Goal: Task Accomplishment & Management: Use online tool/utility

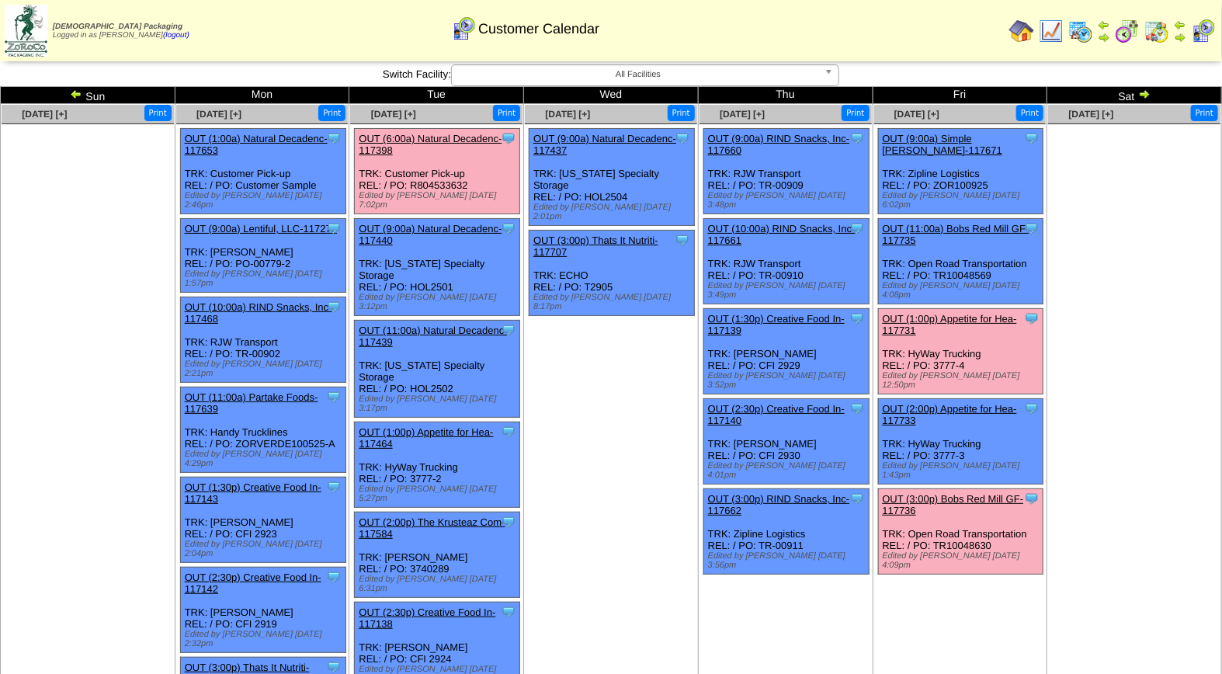
click at [961, 493] on link "OUT (3:00p) Bobs Red Mill GF-117736" at bounding box center [953, 504] width 141 height 23
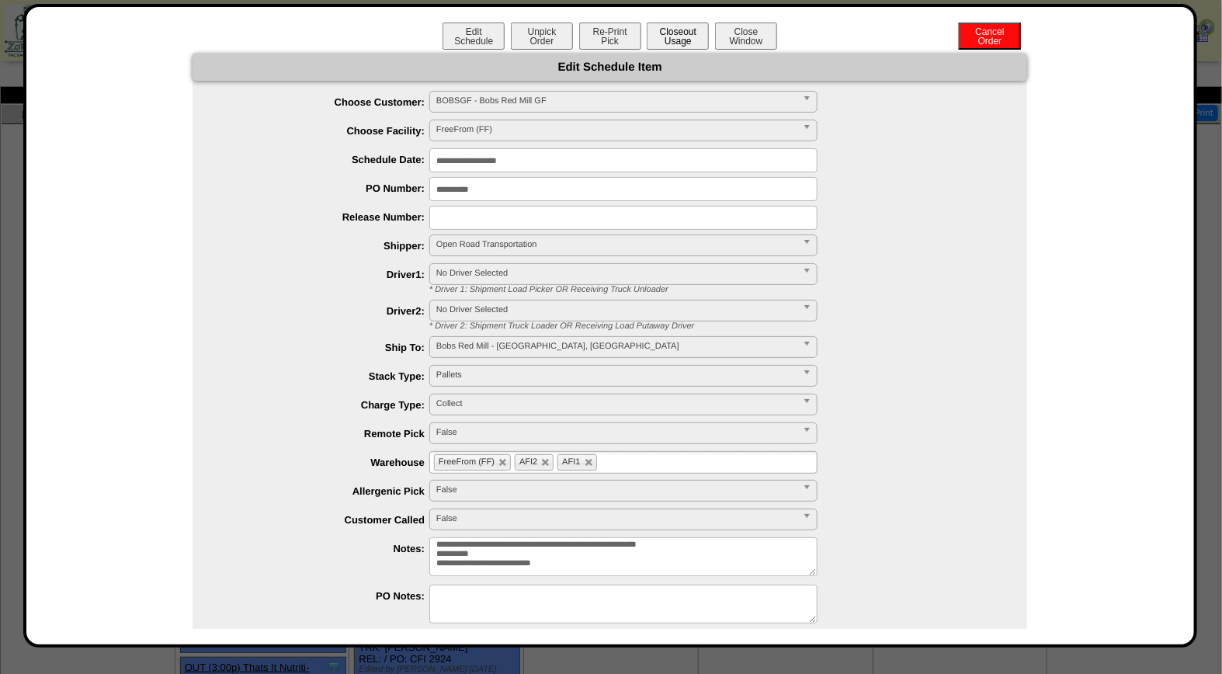
click at [676, 34] on button "Closeout Usage" at bounding box center [678, 36] width 62 height 27
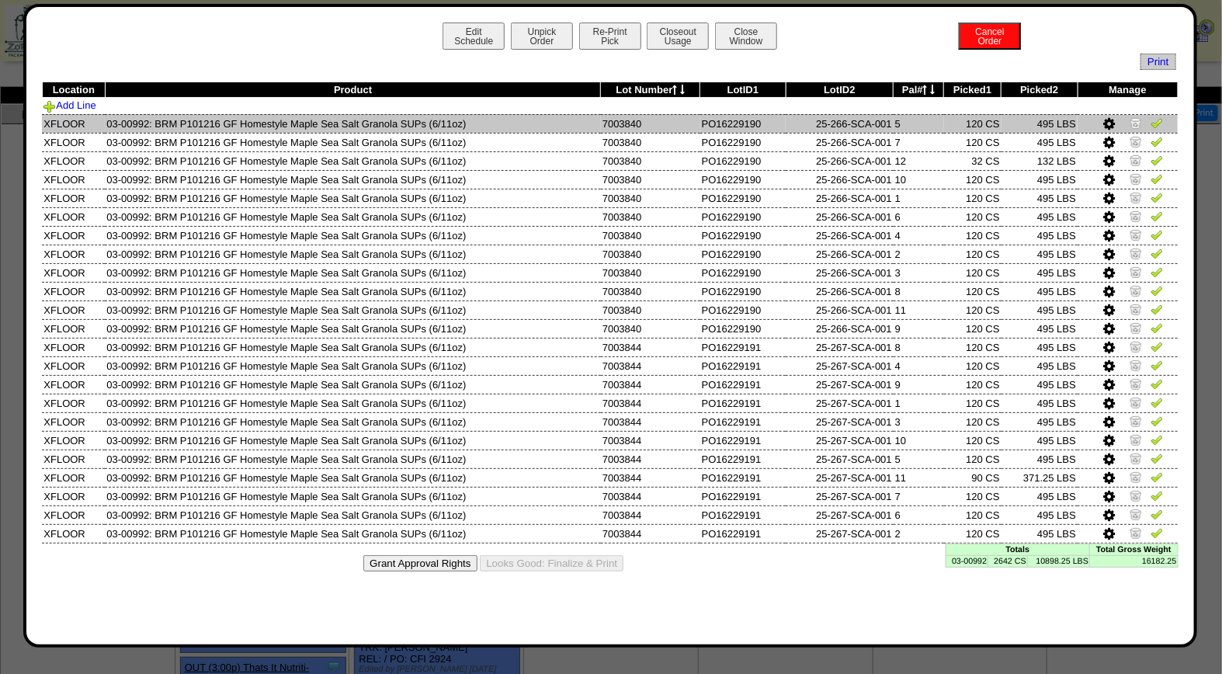
click at [1155, 124] on img at bounding box center [1157, 122] width 12 height 12
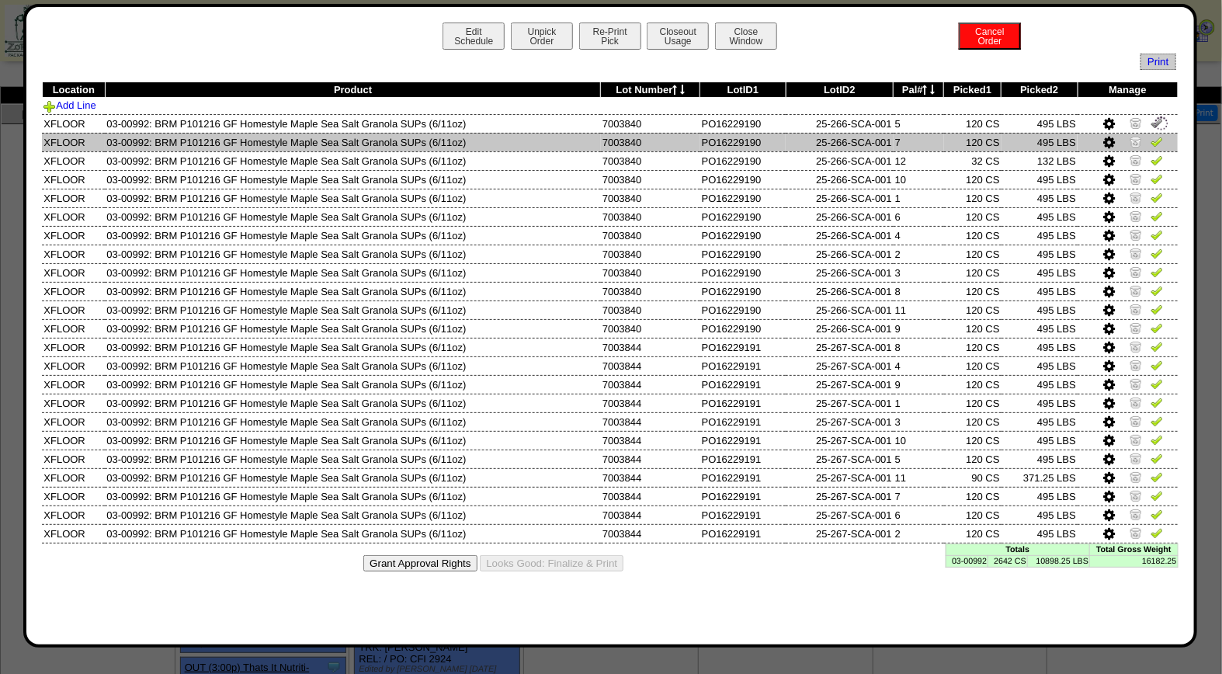
click at [1157, 141] on img at bounding box center [1157, 141] width 12 height 12
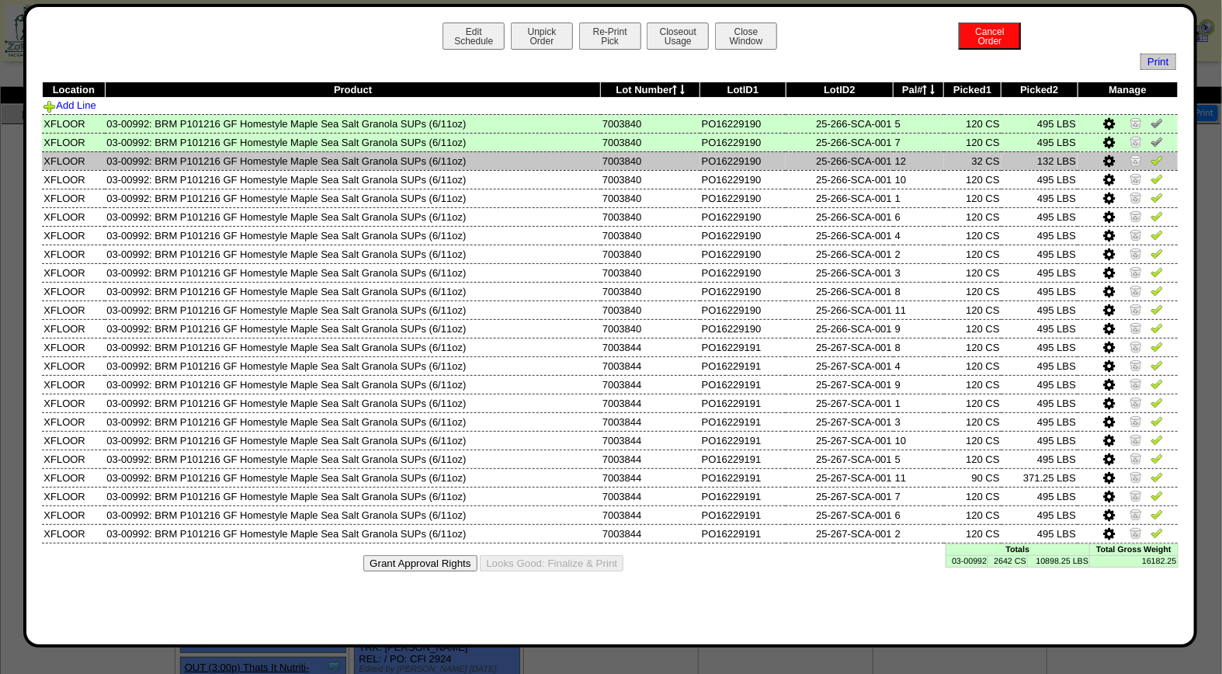
click at [1159, 161] on img at bounding box center [1157, 160] width 12 height 12
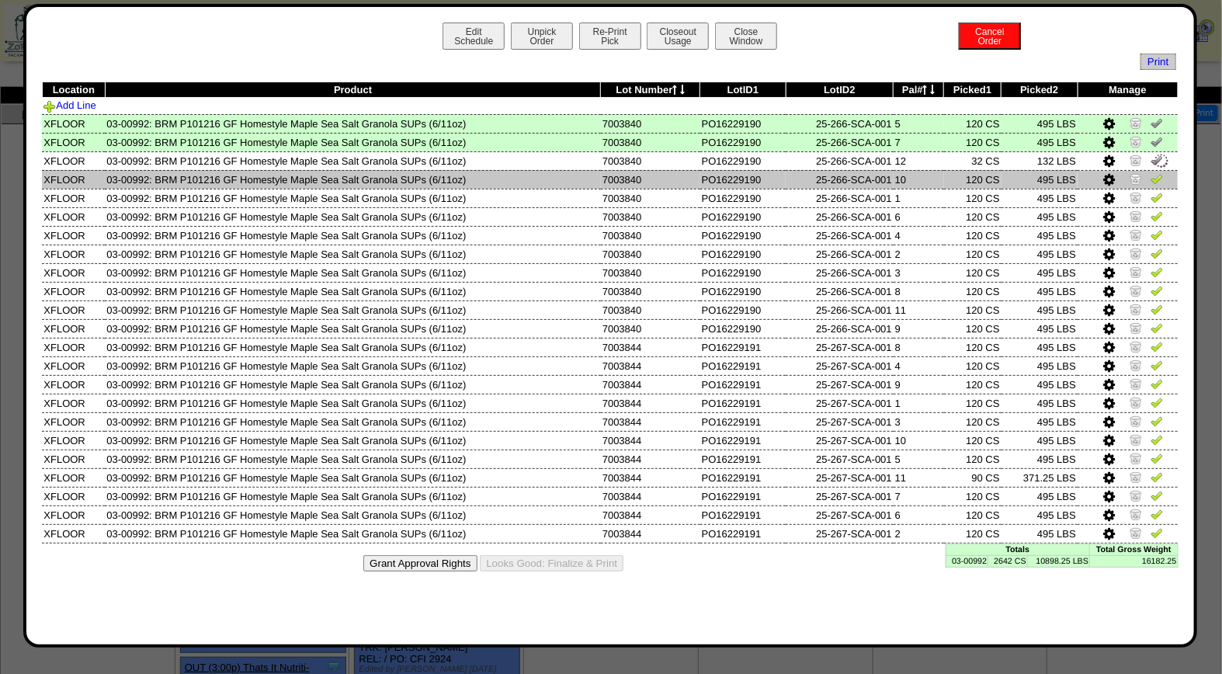
click at [1155, 175] on img at bounding box center [1157, 178] width 12 height 12
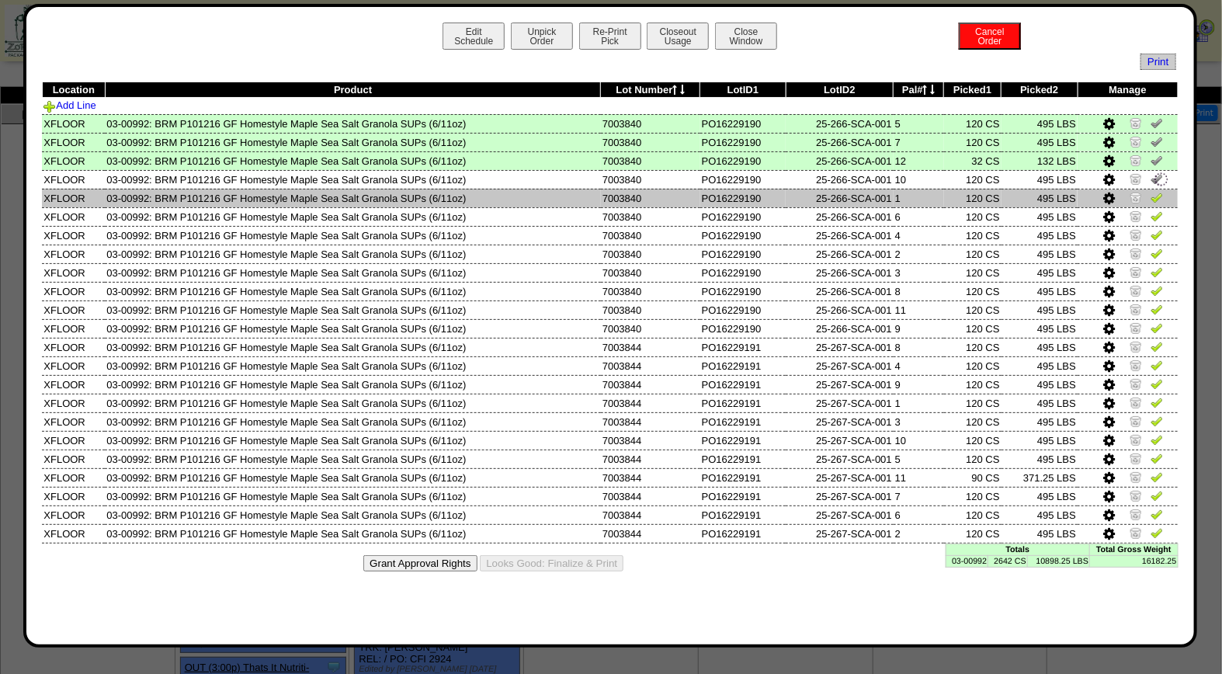
click at [1155, 194] on img at bounding box center [1157, 197] width 12 height 12
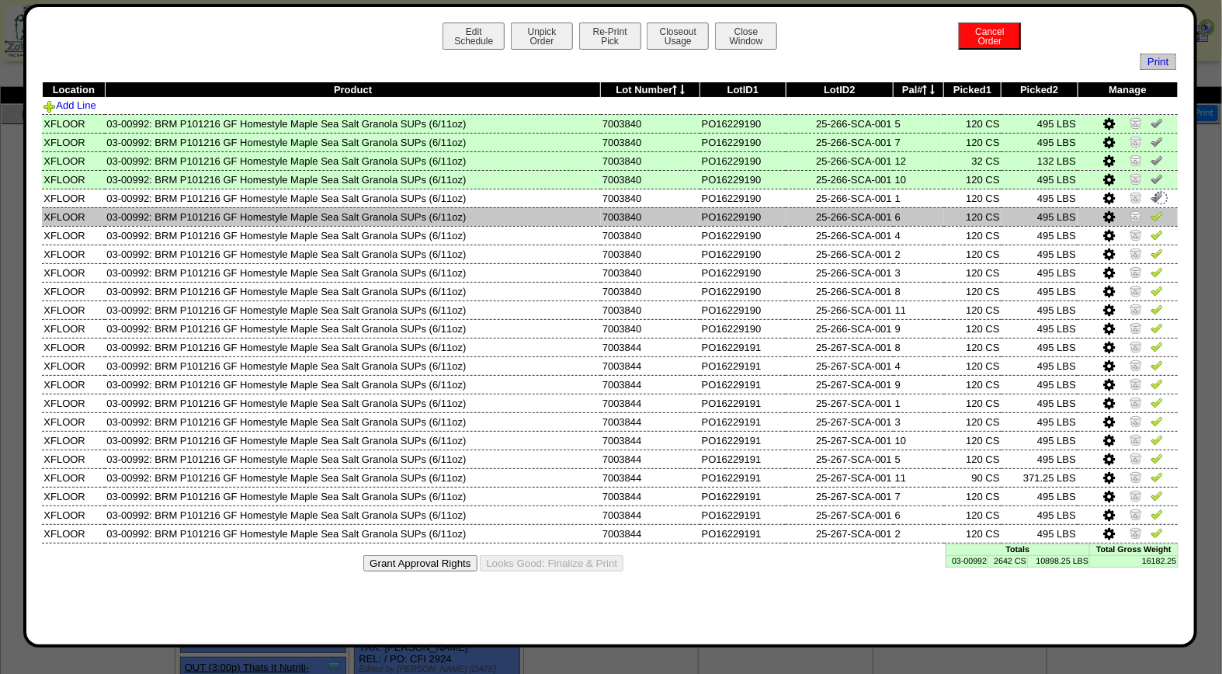
click at [1159, 214] on img at bounding box center [1157, 216] width 12 height 12
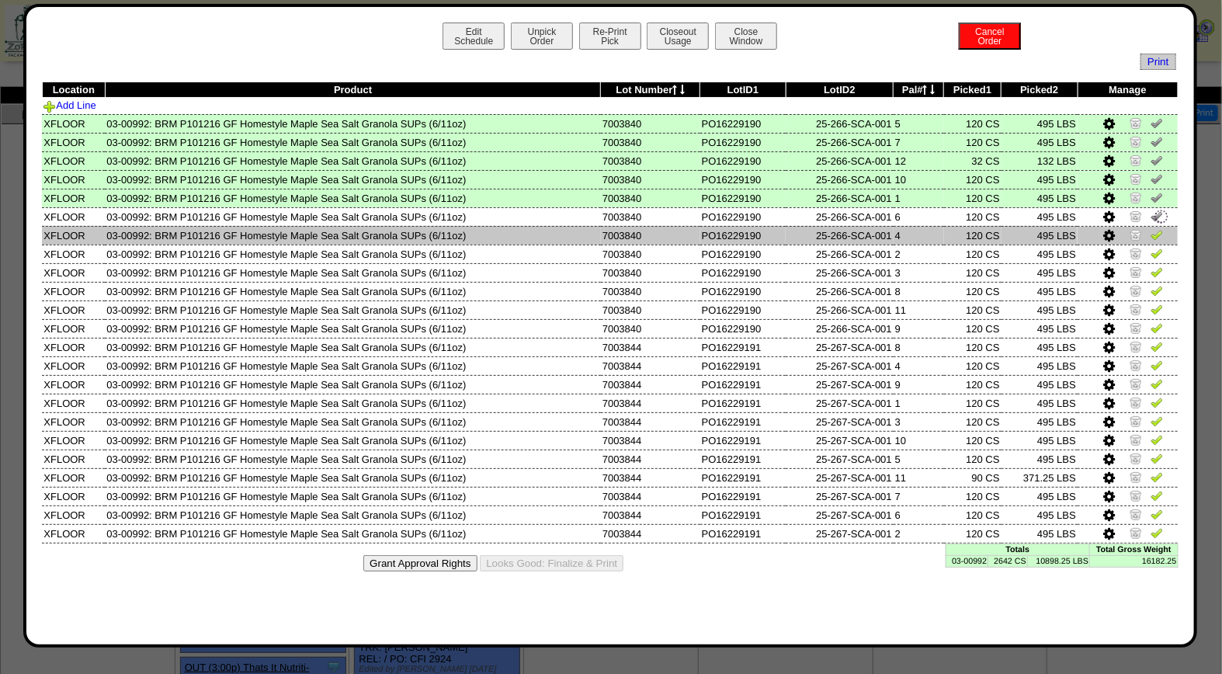
click at [1157, 233] on img at bounding box center [1157, 234] width 12 height 12
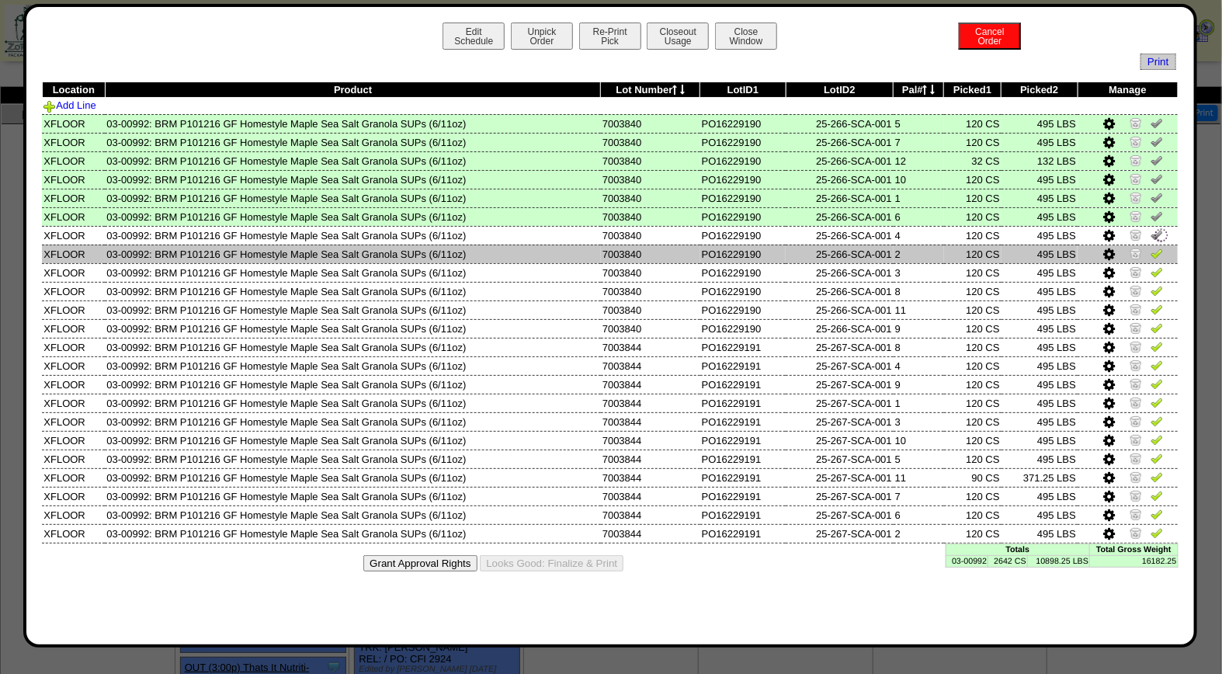
click at [1155, 249] on img at bounding box center [1157, 253] width 12 height 12
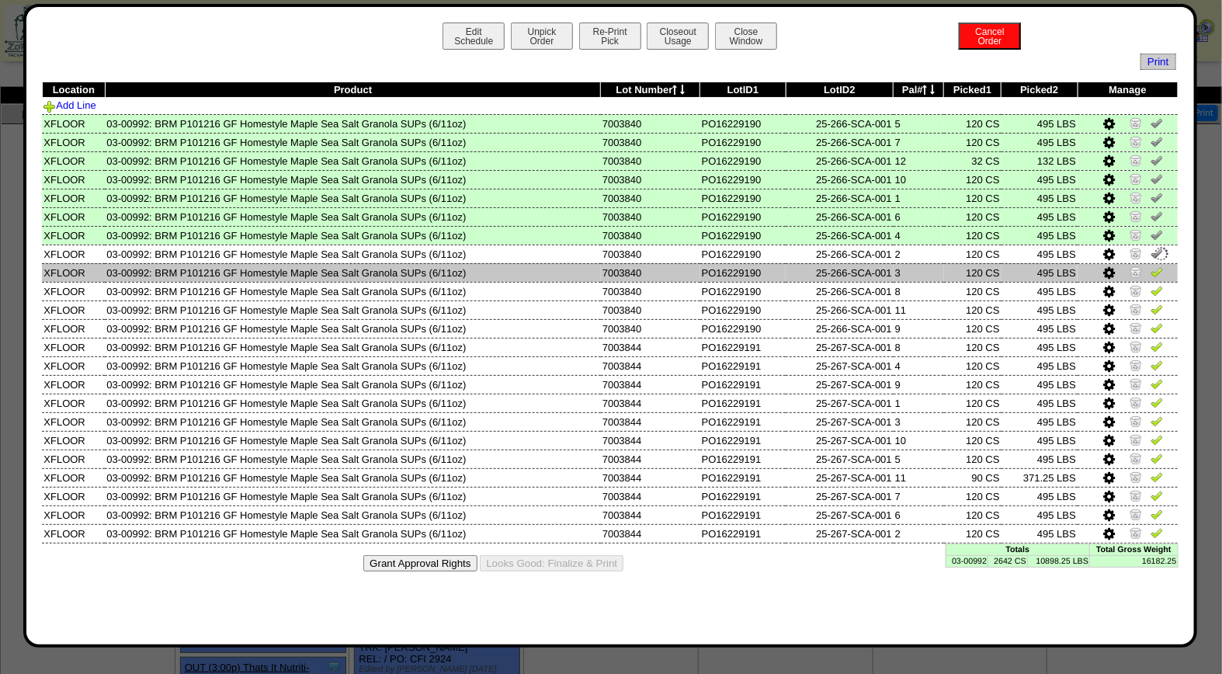
click at [1159, 269] on img at bounding box center [1157, 272] width 12 height 12
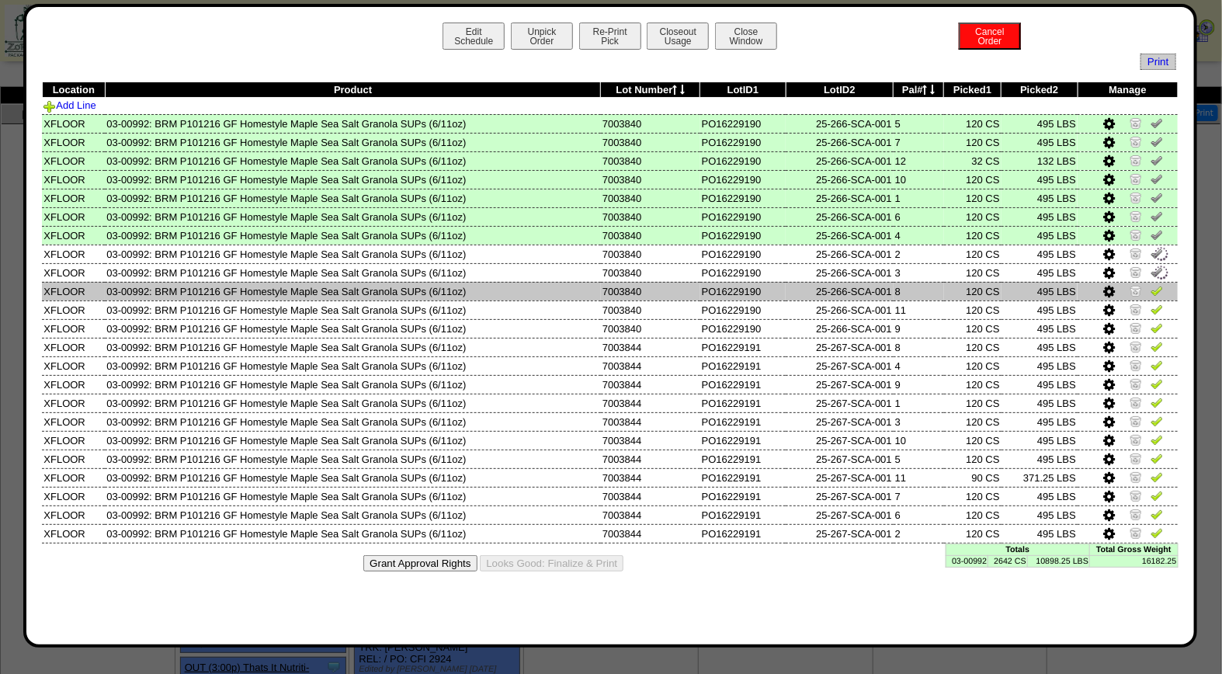
click at [1155, 286] on img at bounding box center [1157, 290] width 12 height 12
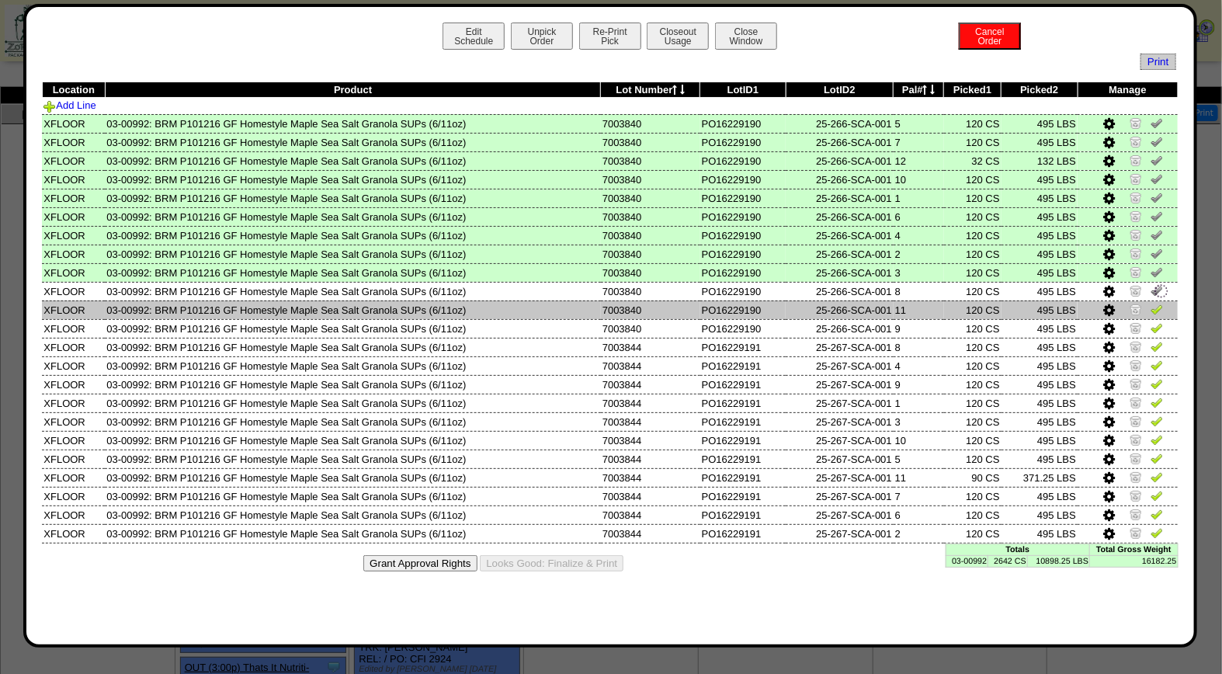
click at [1155, 305] on img at bounding box center [1157, 309] width 12 height 12
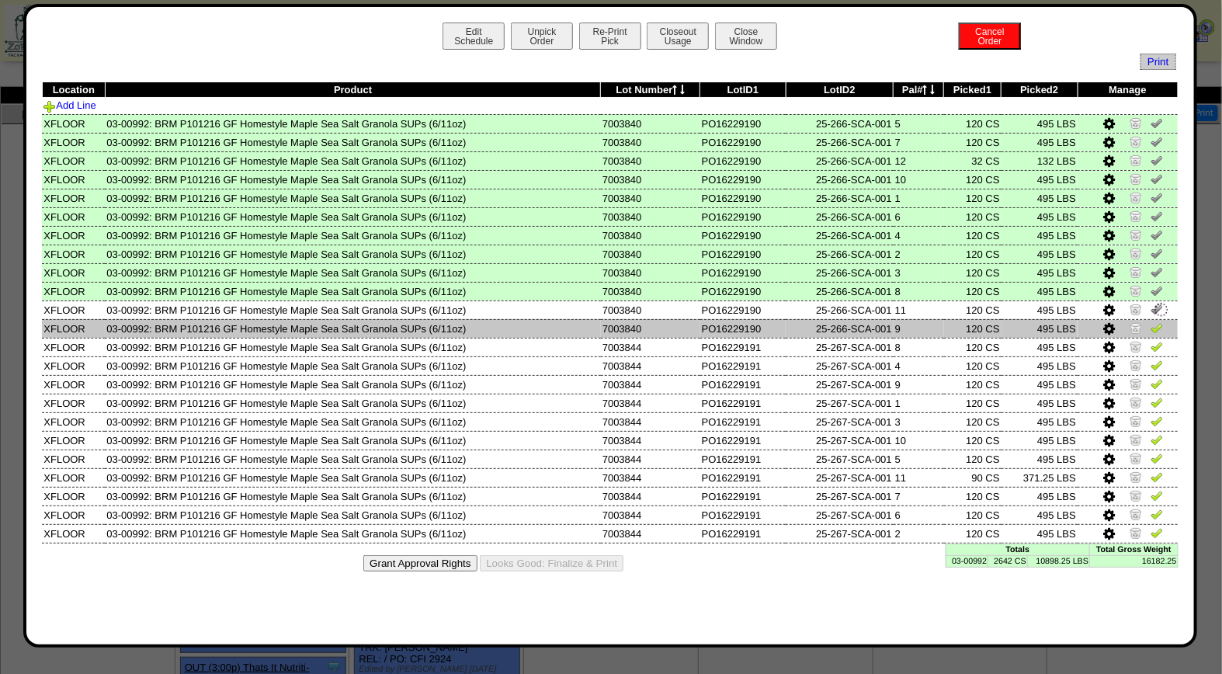
click at [1155, 328] on img at bounding box center [1157, 327] width 12 height 12
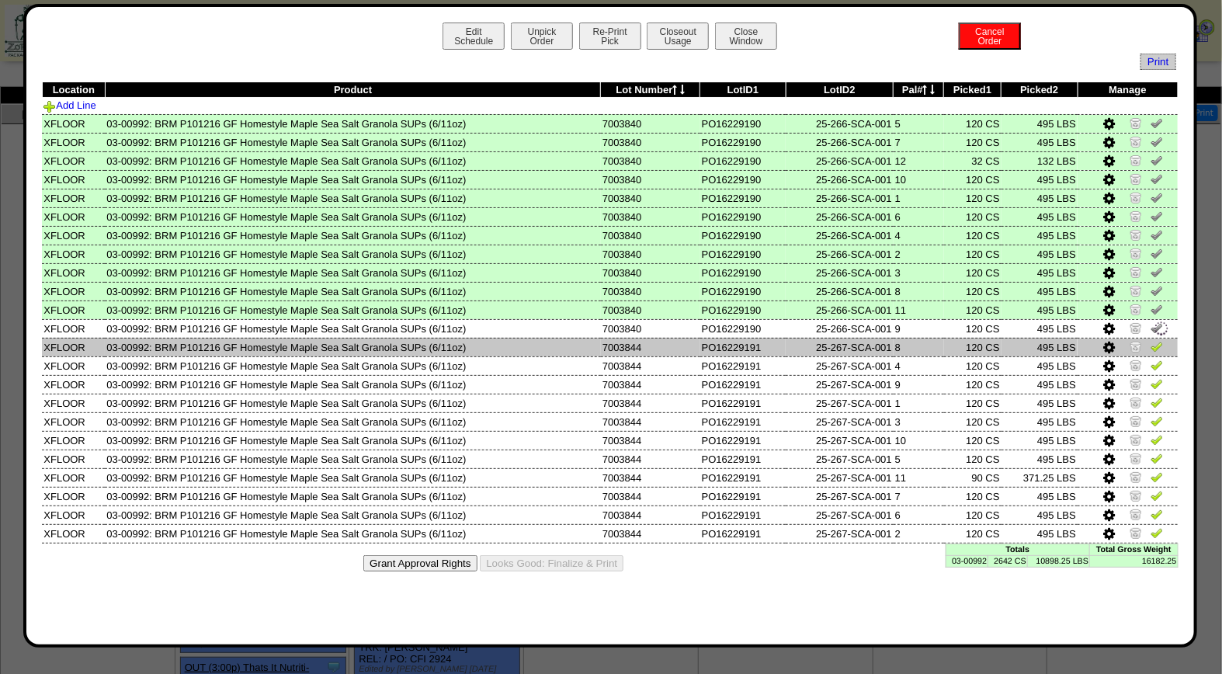
click at [1157, 345] on img at bounding box center [1157, 346] width 12 height 12
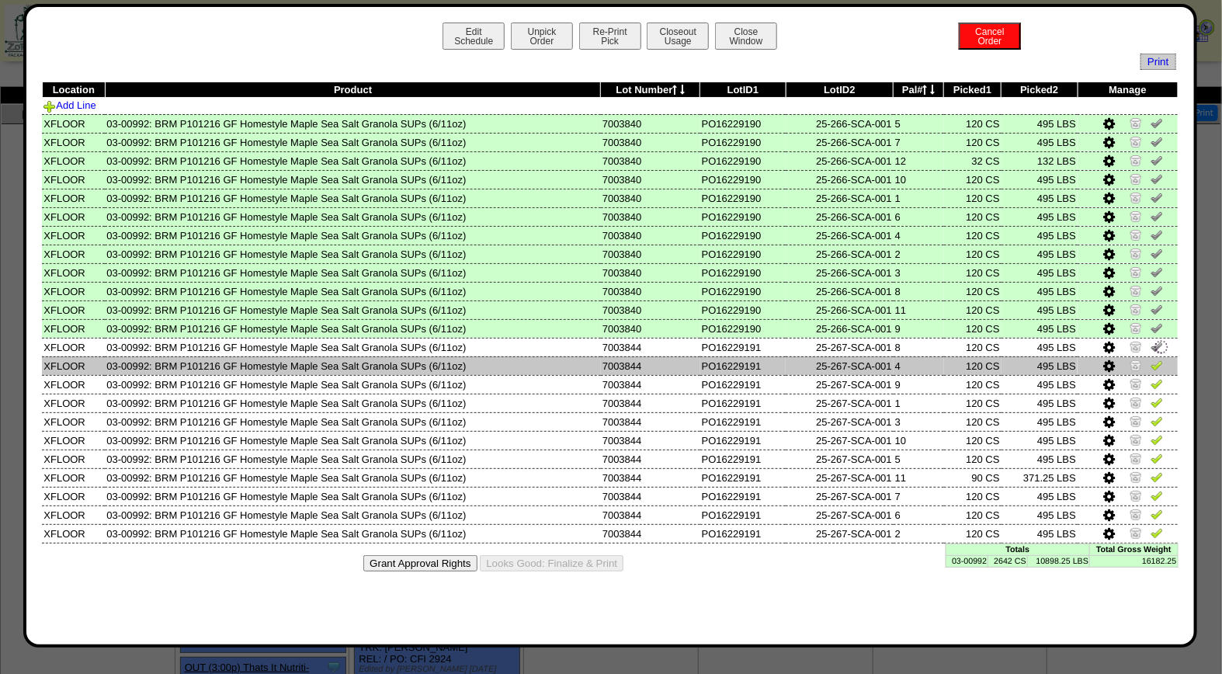
click at [1157, 363] on img at bounding box center [1157, 365] width 12 height 12
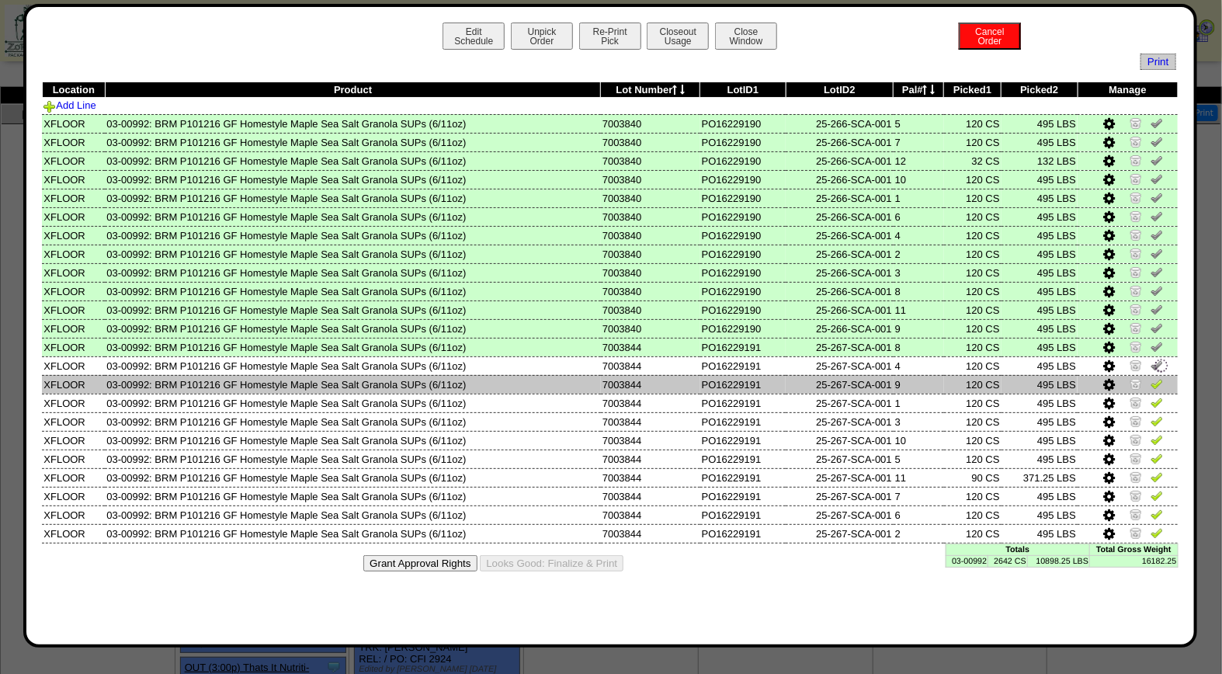
click at [1155, 377] on img at bounding box center [1157, 383] width 12 height 12
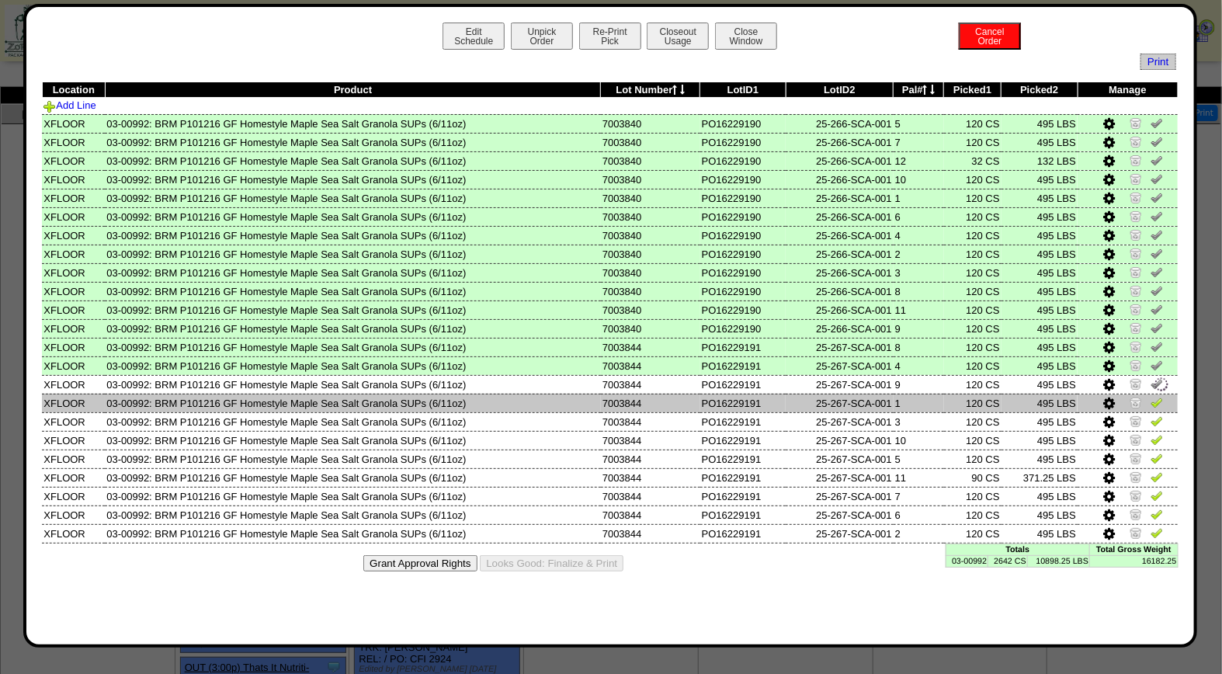
click at [1154, 397] on img at bounding box center [1157, 402] width 12 height 12
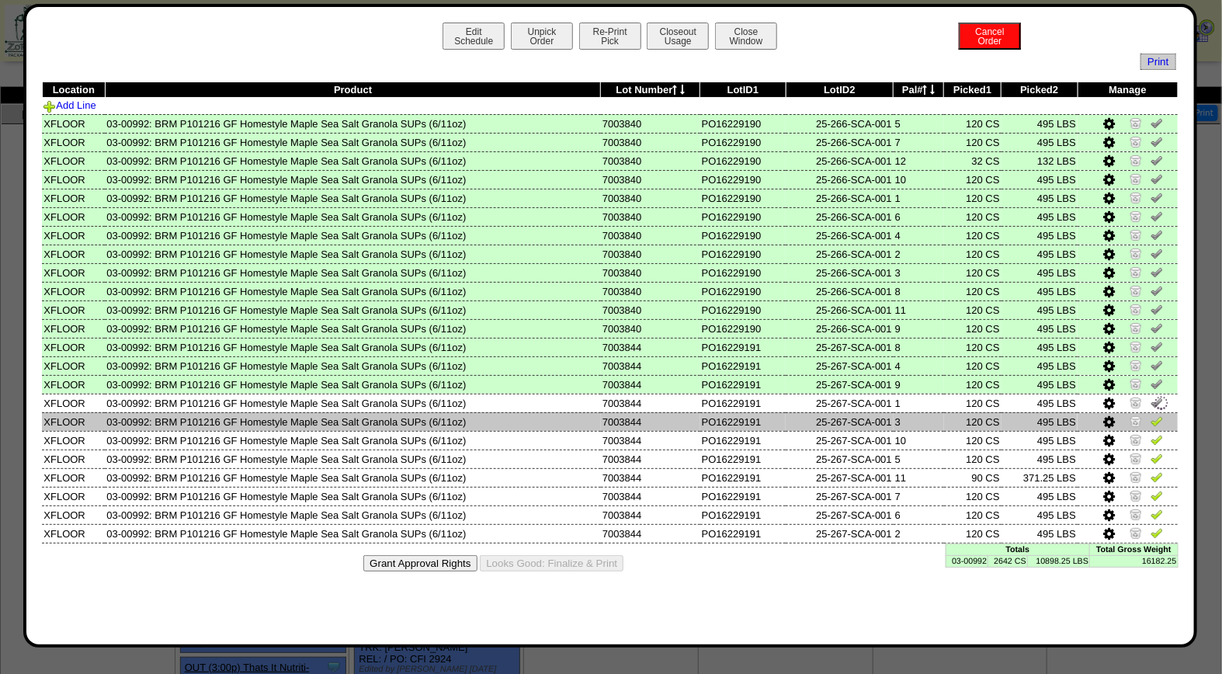
click at [1154, 415] on img at bounding box center [1157, 421] width 12 height 12
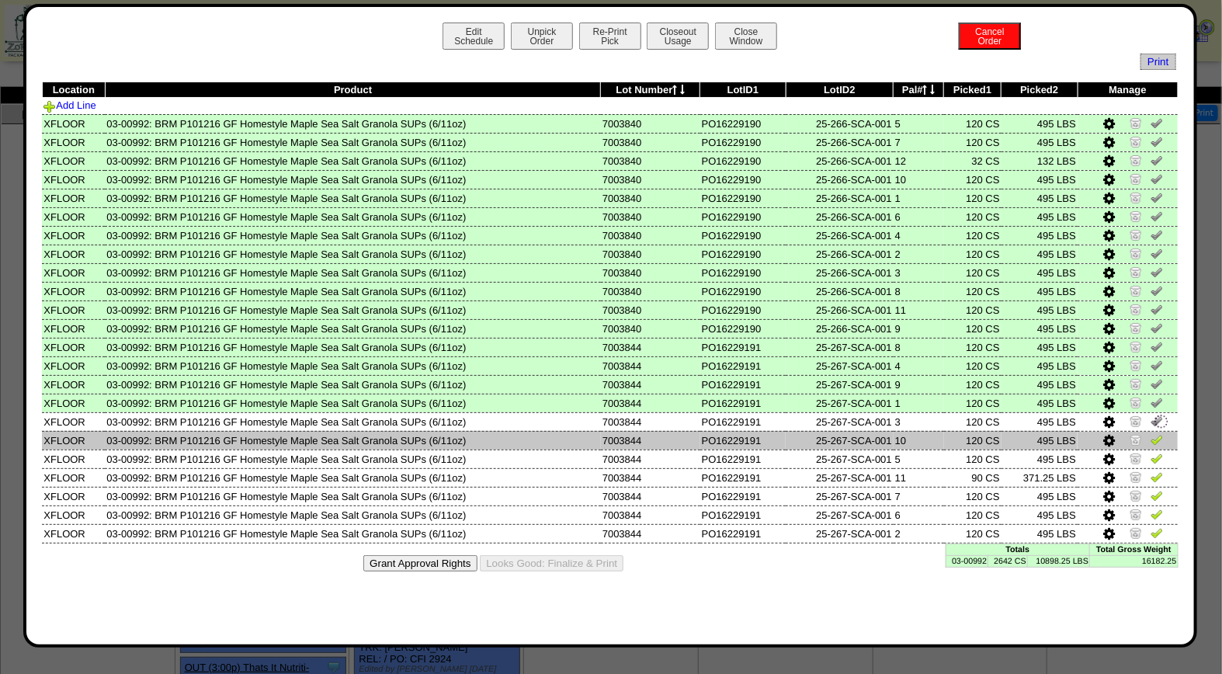
click at [1154, 433] on img at bounding box center [1157, 439] width 12 height 12
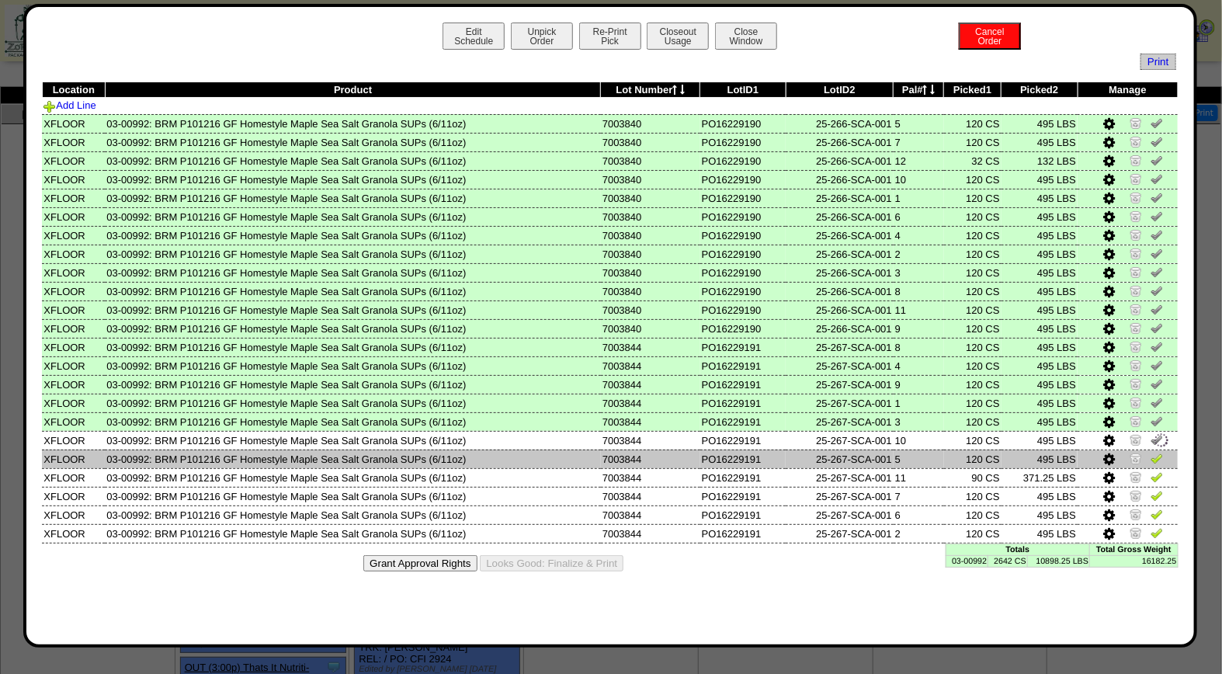
click at [1157, 452] on img at bounding box center [1157, 458] width 12 height 12
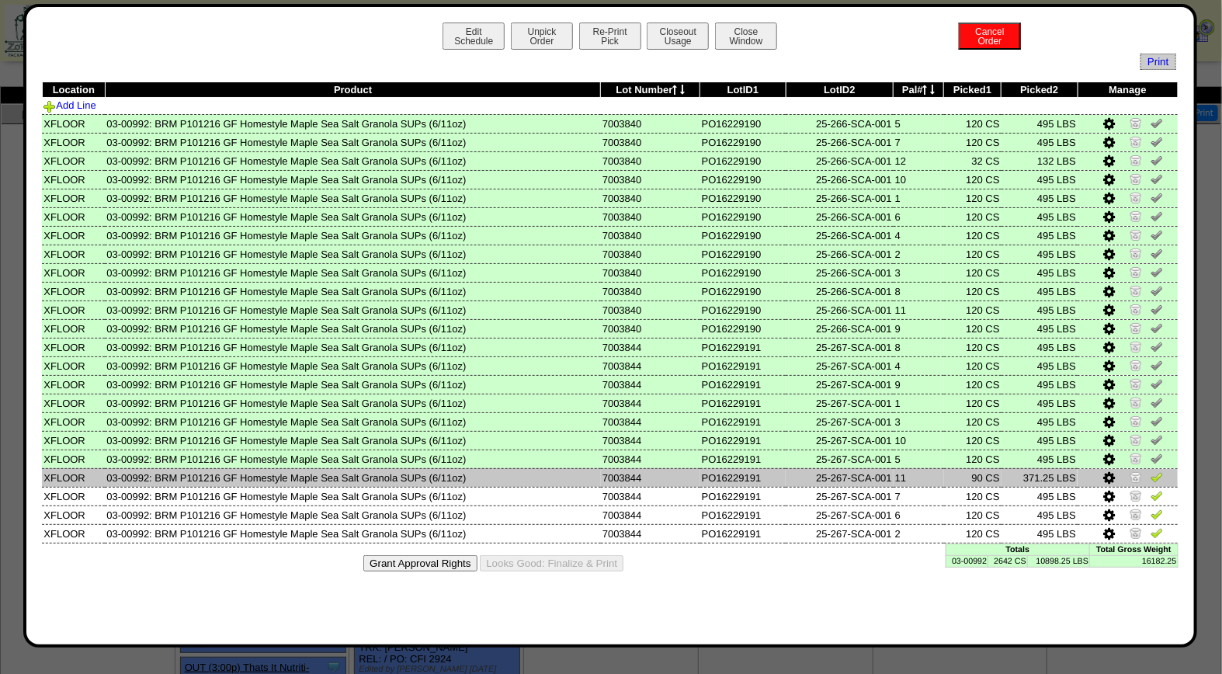
click at [1153, 476] on img at bounding box center [1157, 477] width 12 height 12
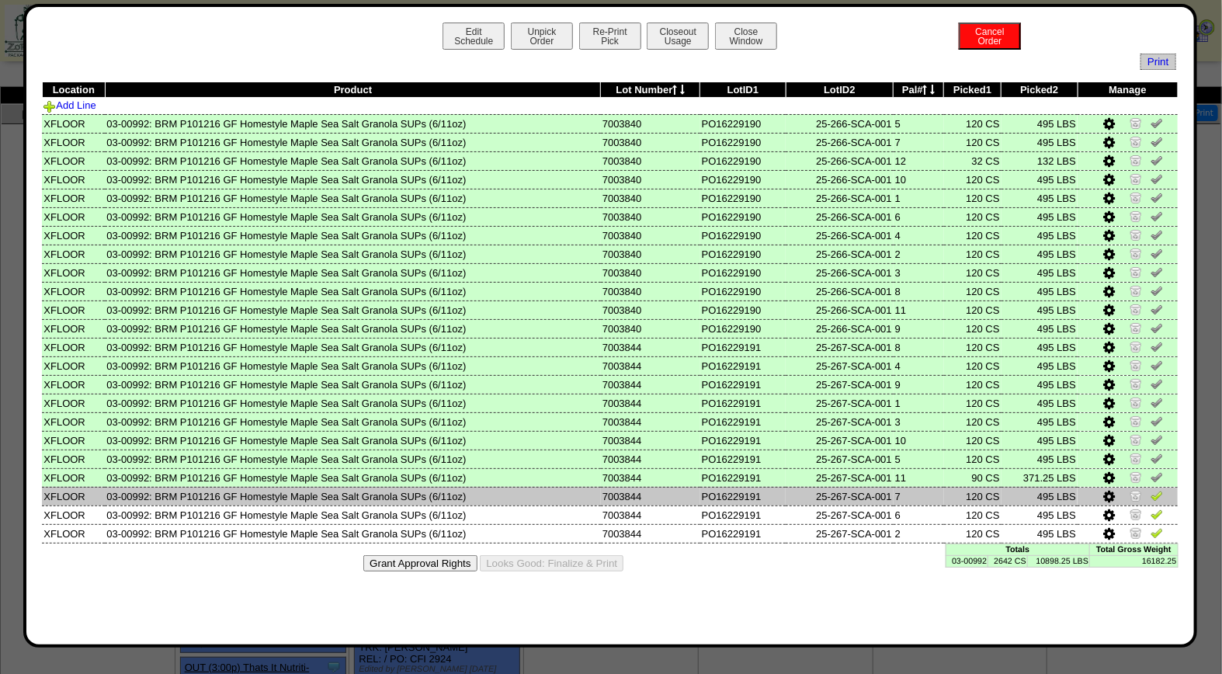
click at [1158, 491] on img at bounding box center [1157, 495] width 12 height 12
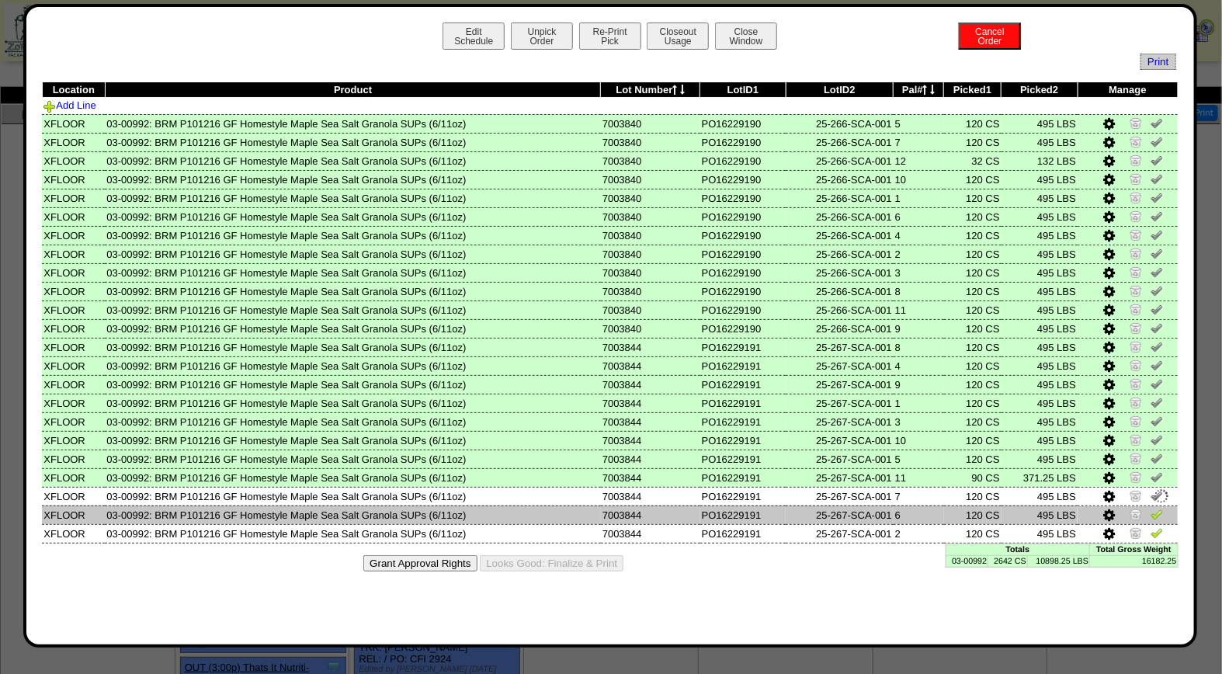
click at [1155, 513] on img at bounding box center [1157, 514] width 12 height 12
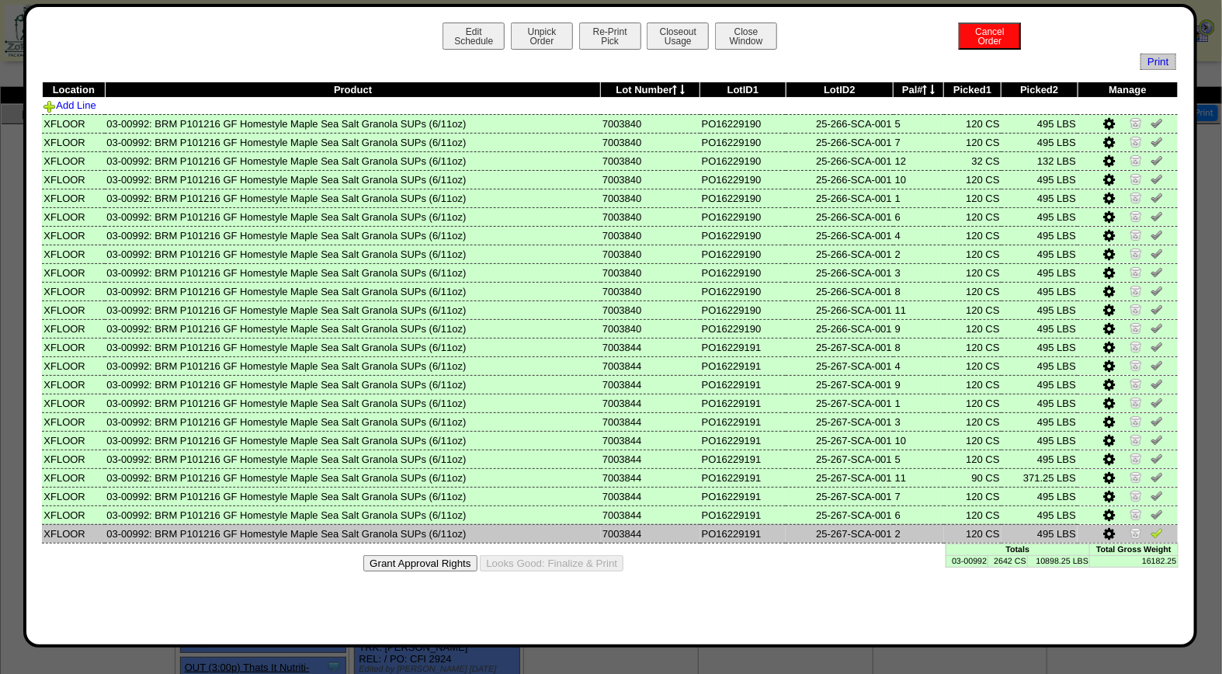
click at [1162, 528] on td at bounding box center [1128, 533] width 100 height 19
click at [1158, 526] on img at bounding box center [1157, 532] width 12 height 12
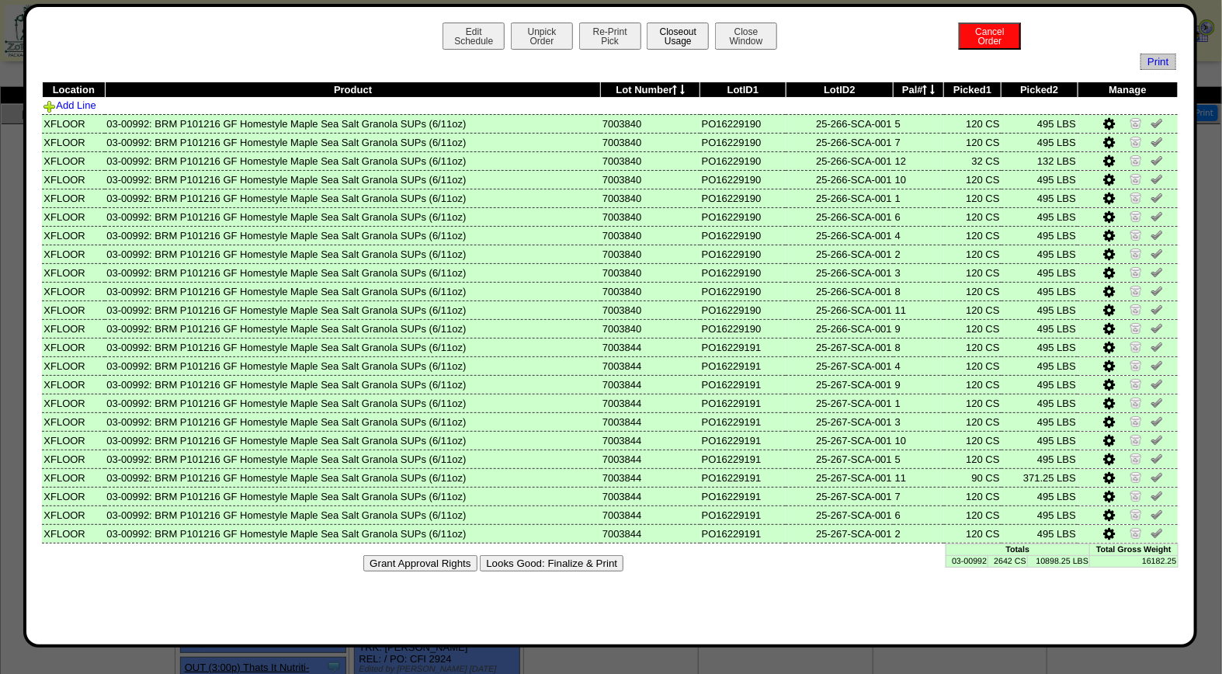
click at [680, 36] on button "Closeout Usage" at bounding box center [678, 36] width 62 height 27
click at [557, 558] on button "Looks Good: Finalize & Print" at bounding box center [552, 563] width 144 height 16
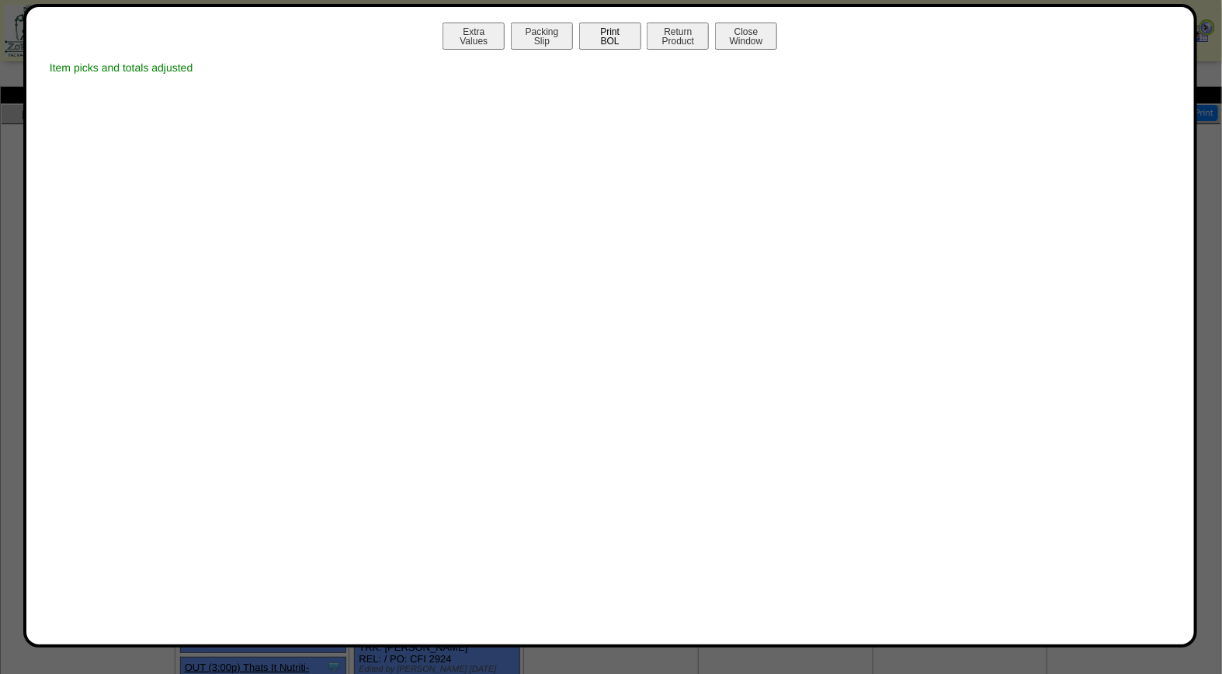
click at [610, 37] on button "Print BOL" at bounding box center [610, 36] width 62 height 27
